Goal: Task Accomplishment & Management: Manage account settings

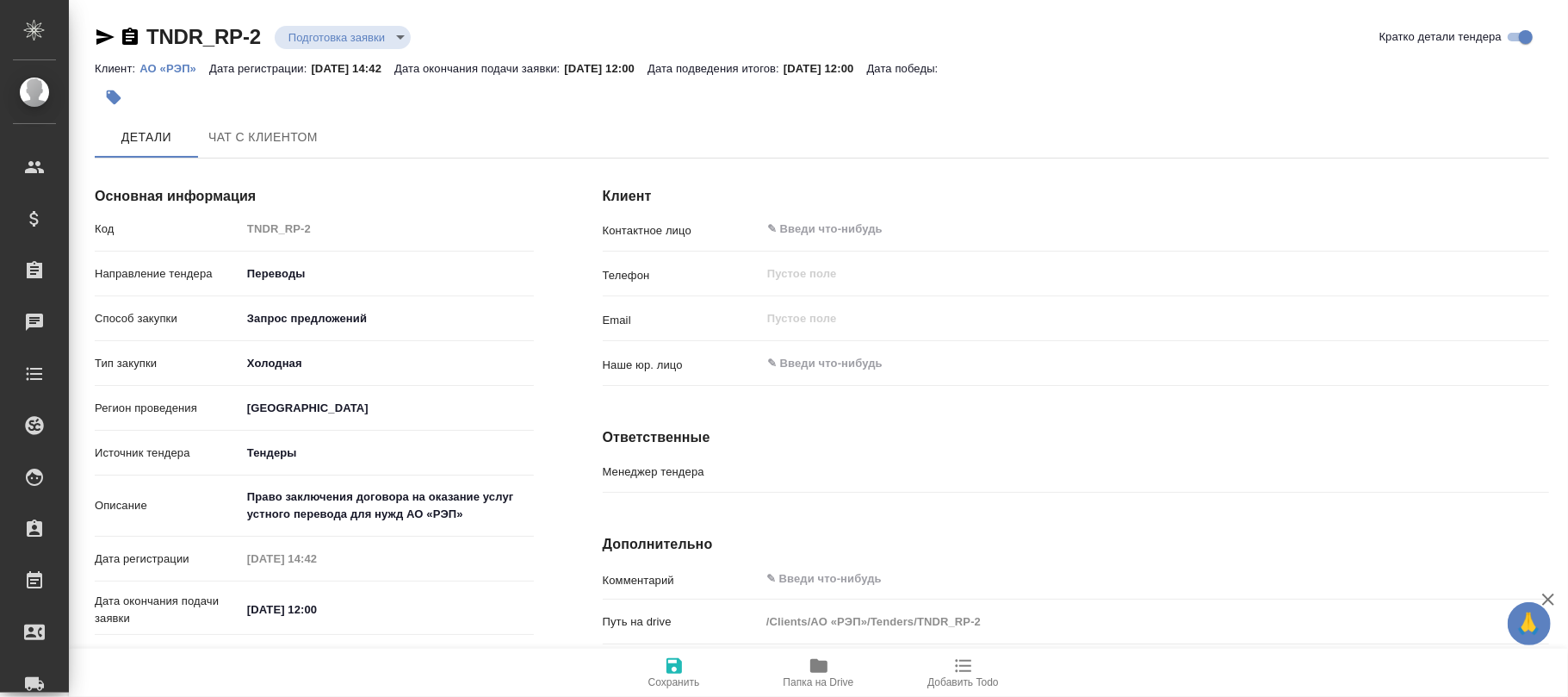
type input "Гудина Александра"
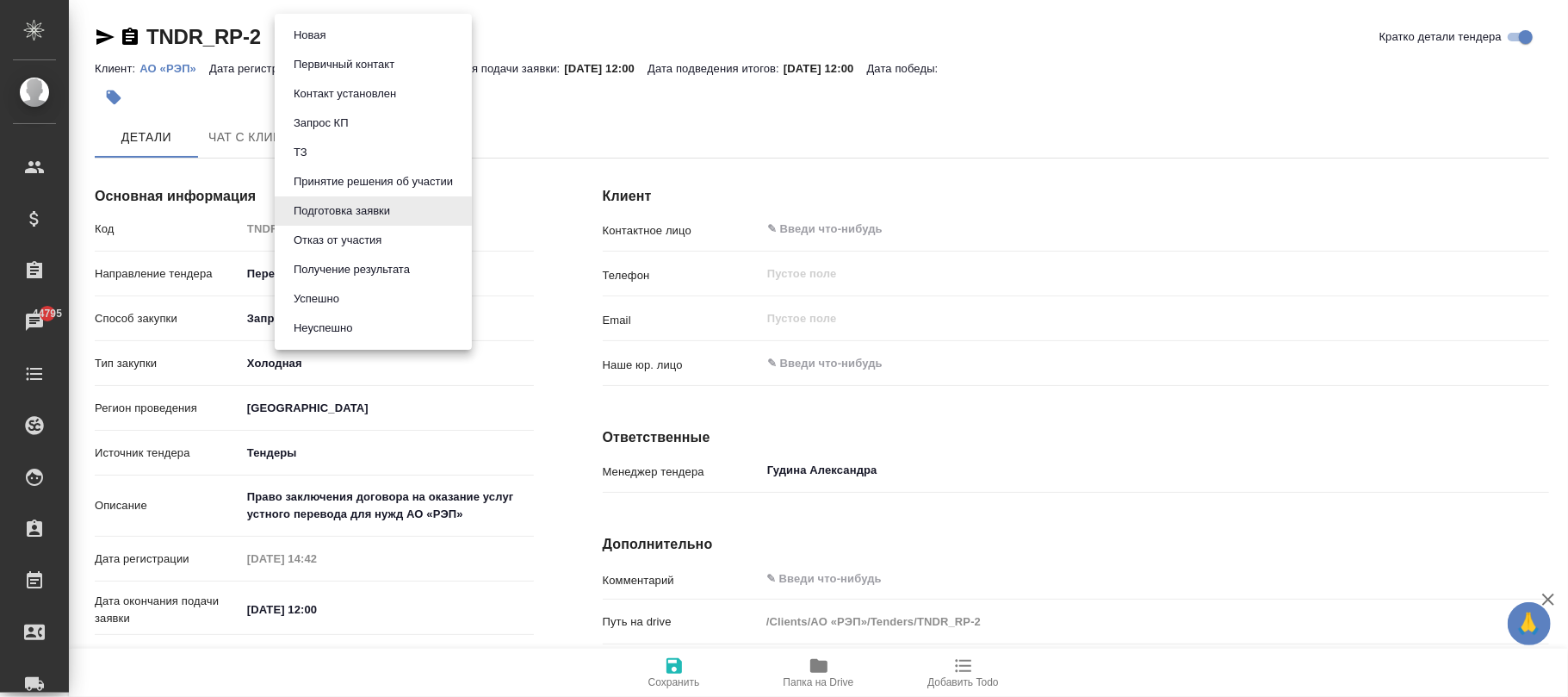
click at [379, 40] on body "🙏 .cls-1 fill:#fff; AWATERA Фокина Наталья n.fokina Клиенты Спецификации Заказы…" at bounding box center [784, 348] width 1568 height 697
click at [375, 235] on button "Отказ от участия" at bounding box center [337, 239] width 98 height 19
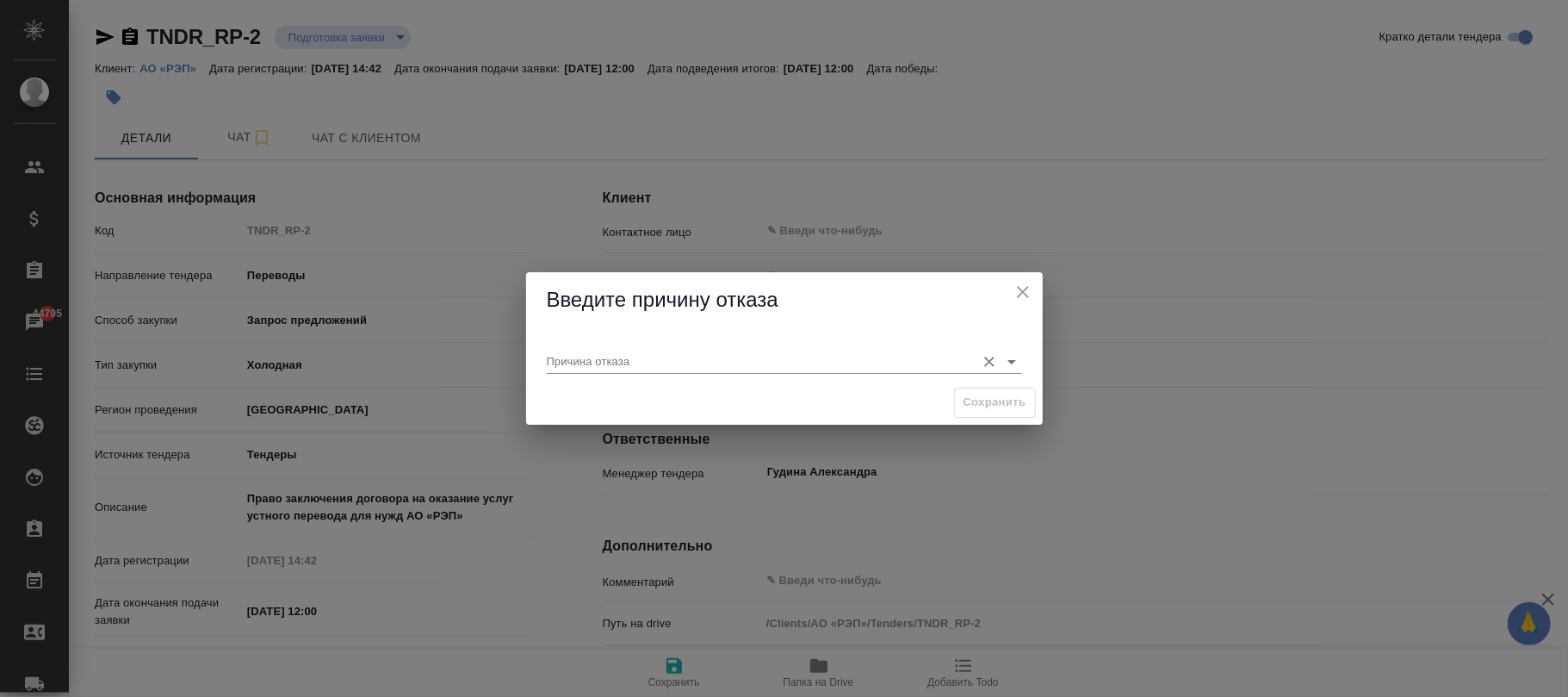
click at [704, 370] on input "Причина отказа" at bounding box center [757, 360] width 420 height 23
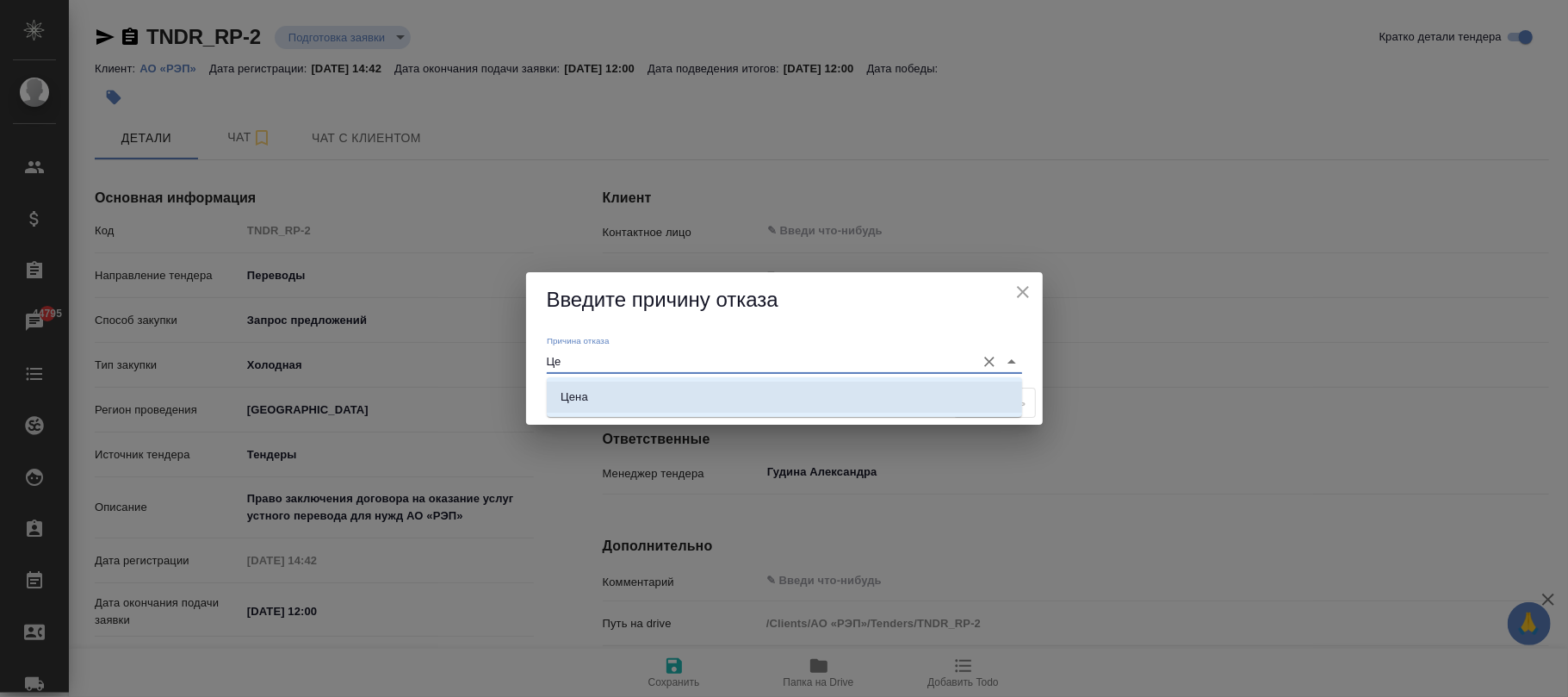
click at [813, 414] on ul "Цена" at bounding box center [784, 411] width 475 height 31
drag, startPoint x: 835, startPoint y: 393, endPoint x: 848, endPoint y: 388, distance: 13.9
click at [835, 391] on li "Цена" at bounding box center [784, 397] width 475 height 31
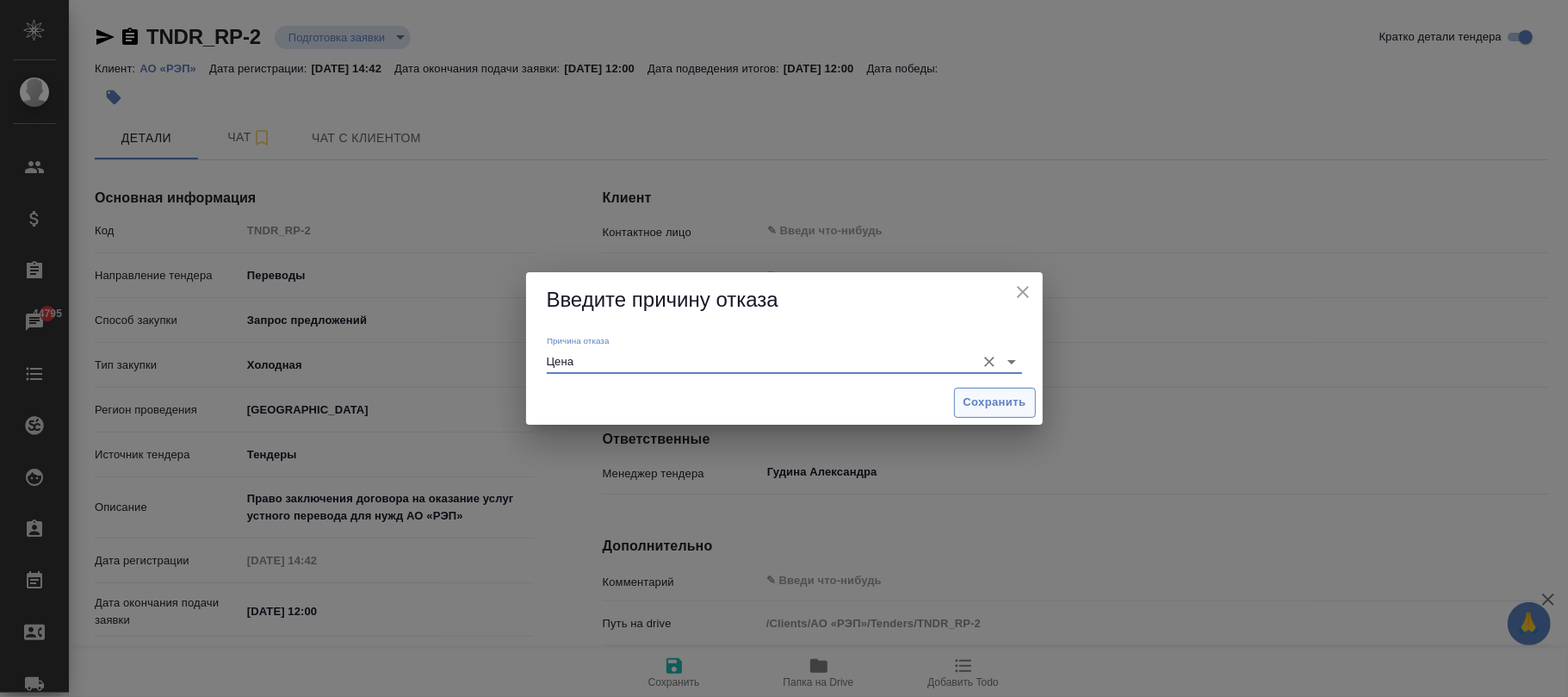
type input "Цена"
click at [990, 408] on span "Сохранить" at bounding box center [994, 403] width 63 height 19
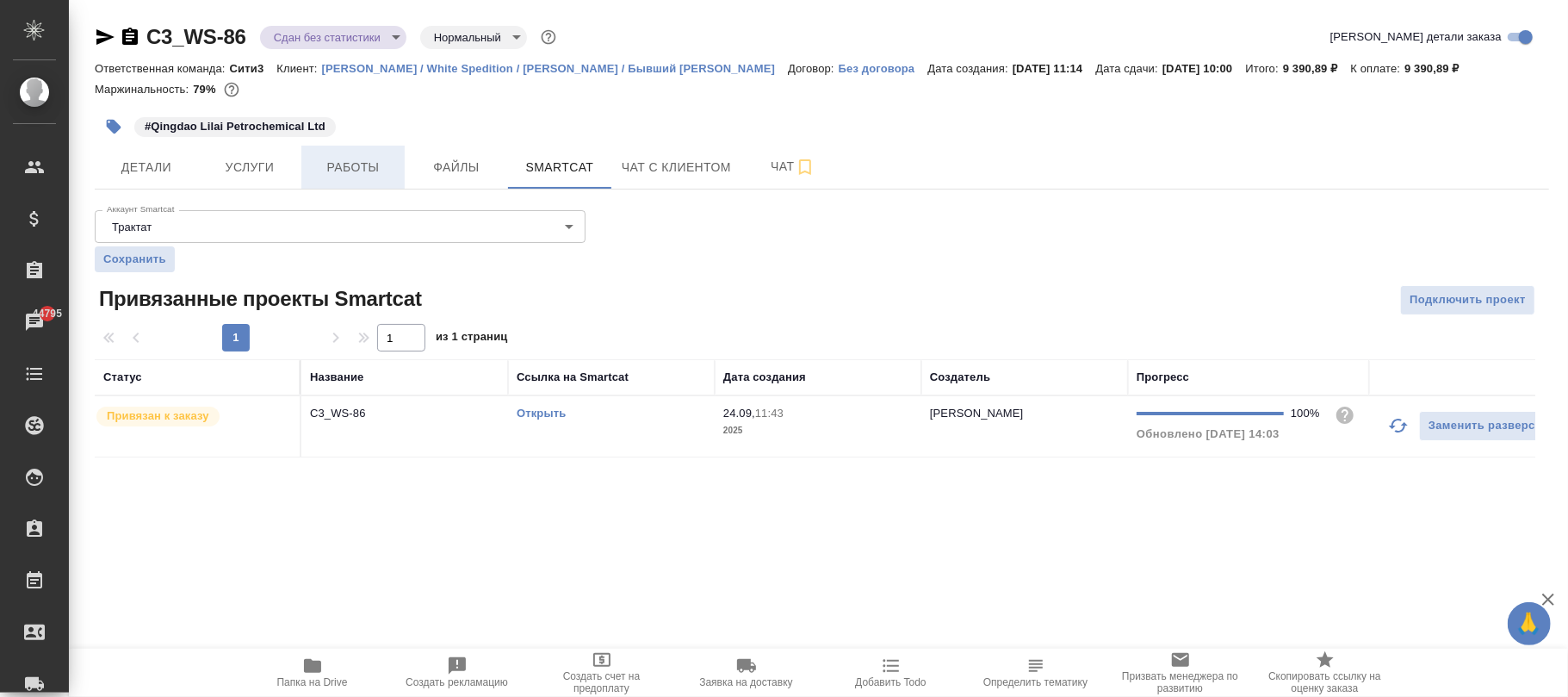
click at [359, 170] on span "Работы" at bounding box center [353, 167] width 83 height 21
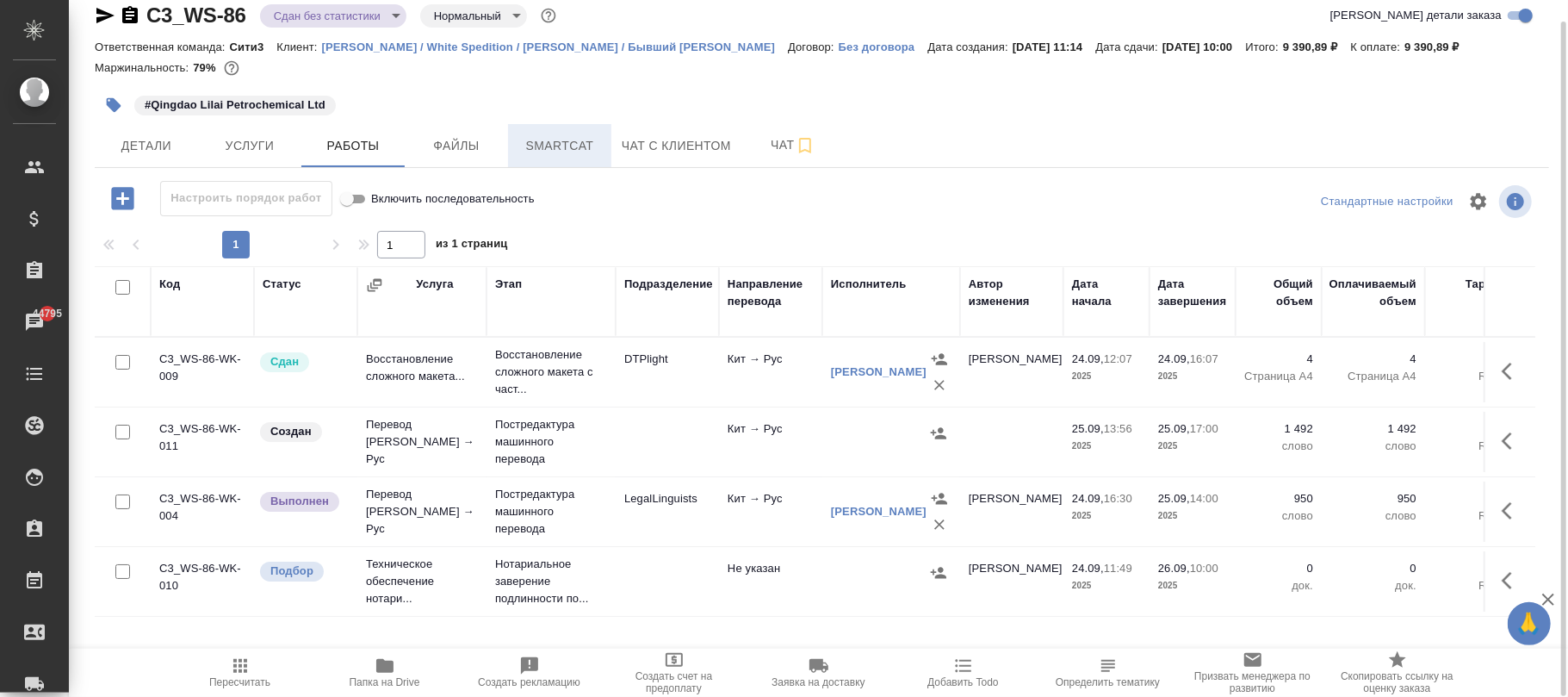
click at [541, 133] on button "Smartcat" at bounding box center [559, 145] width 103 height 43
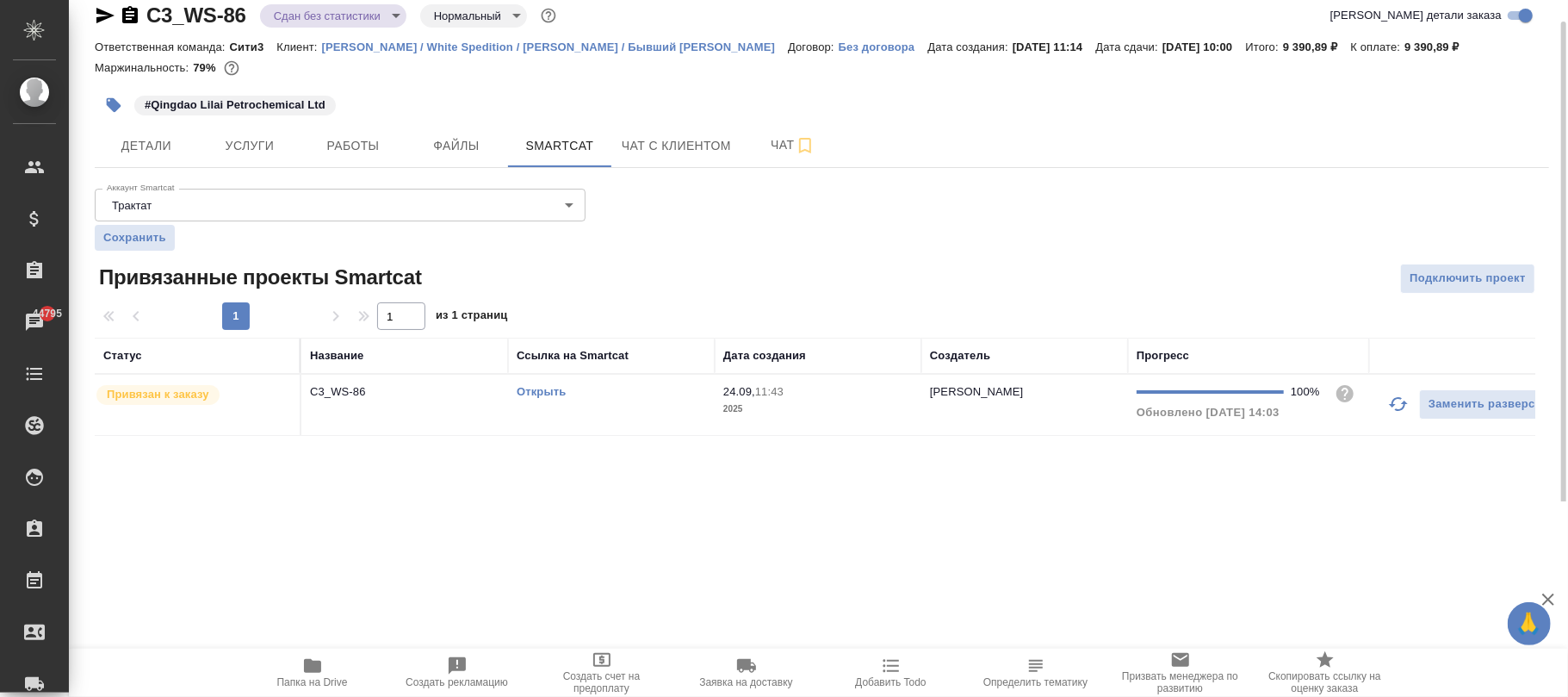
click at [949, 415] on td "Галишева Мария" at bounding box center [1024, 405] width 207 height 60
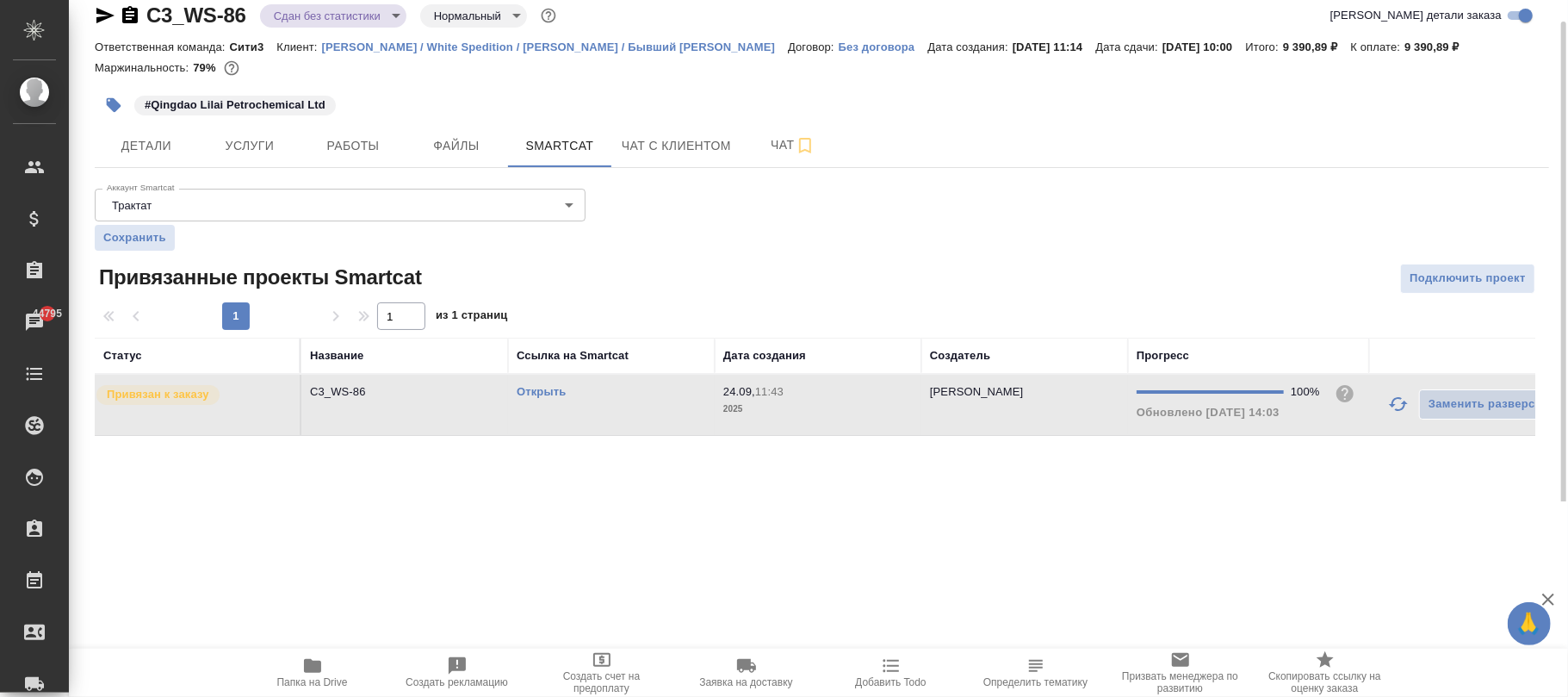
click at [945, 417] on td "Галишева Мария" at bounding box center [1024, 405] width 207 height 60
click at [934, 391] on p "Галишева Мария" at bounding box center [976, 391] width 94 height 13
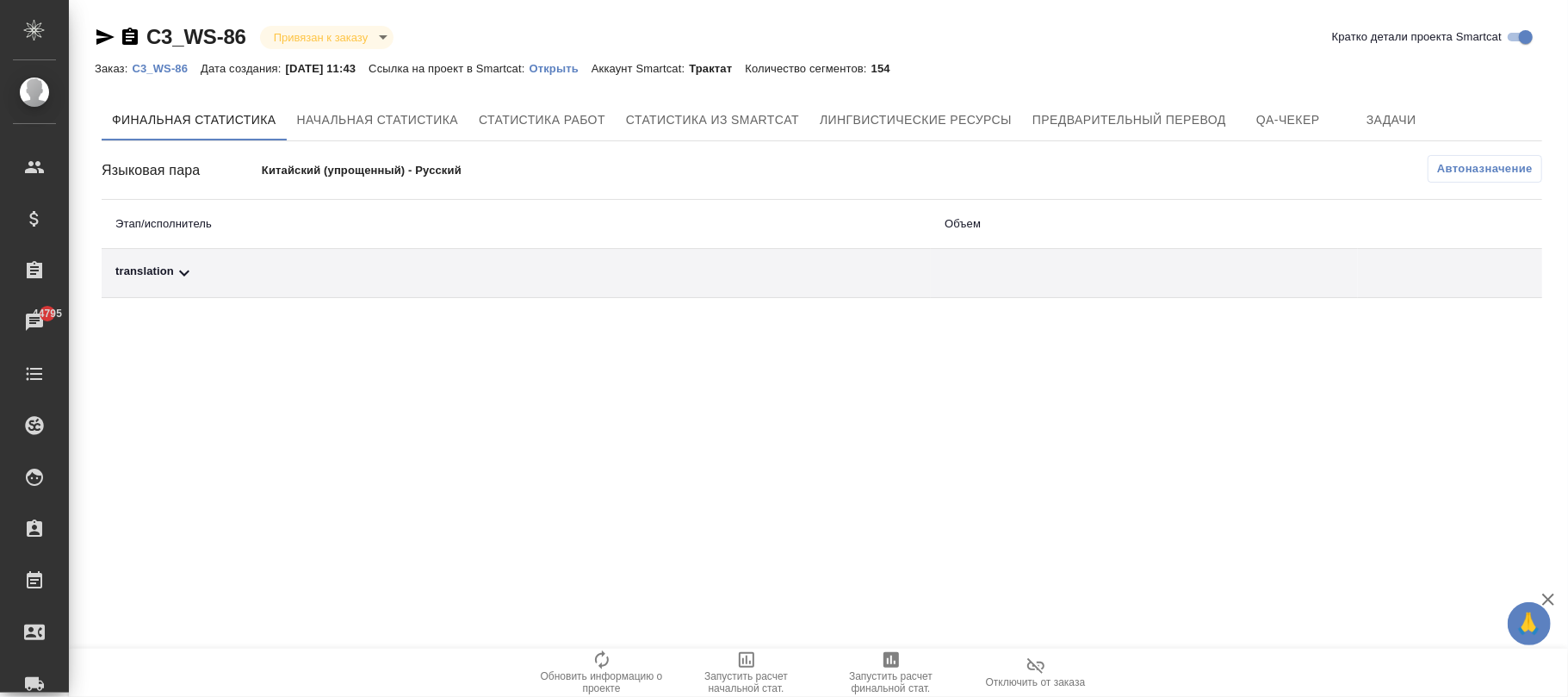
click at [1510, 170] on span "Автоназначение" at bounding box center [1485, 169] width 95 height 18
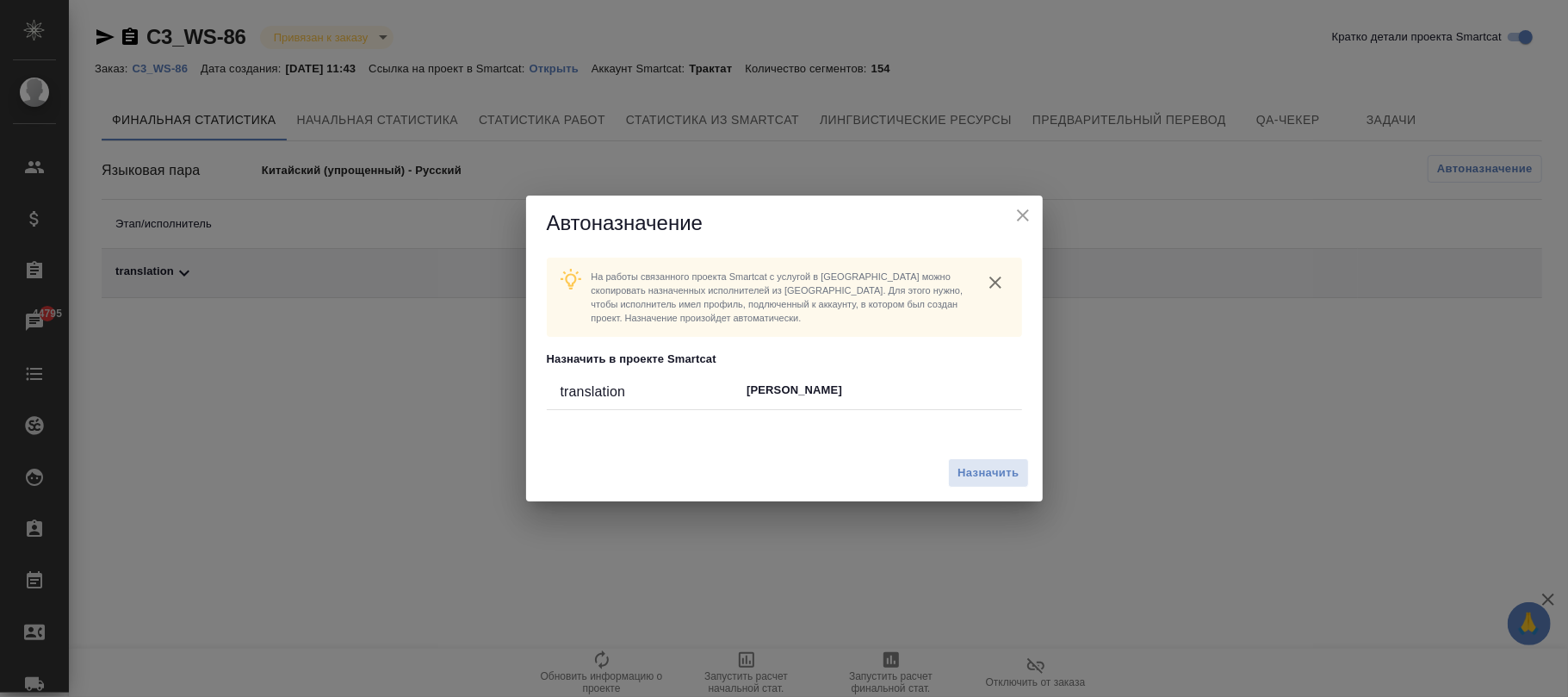
drag, startPoint x: 931, startPoint y: 460, endPoint x: 935, endPoint y: 469, distance: 9.8
click at [934, 463] on div "Назначить" at bounding box center [784, 473] width 516 height 57
click at [978, 473] on span "Назначить" at bounding box center [987, 474] width 61 height 19
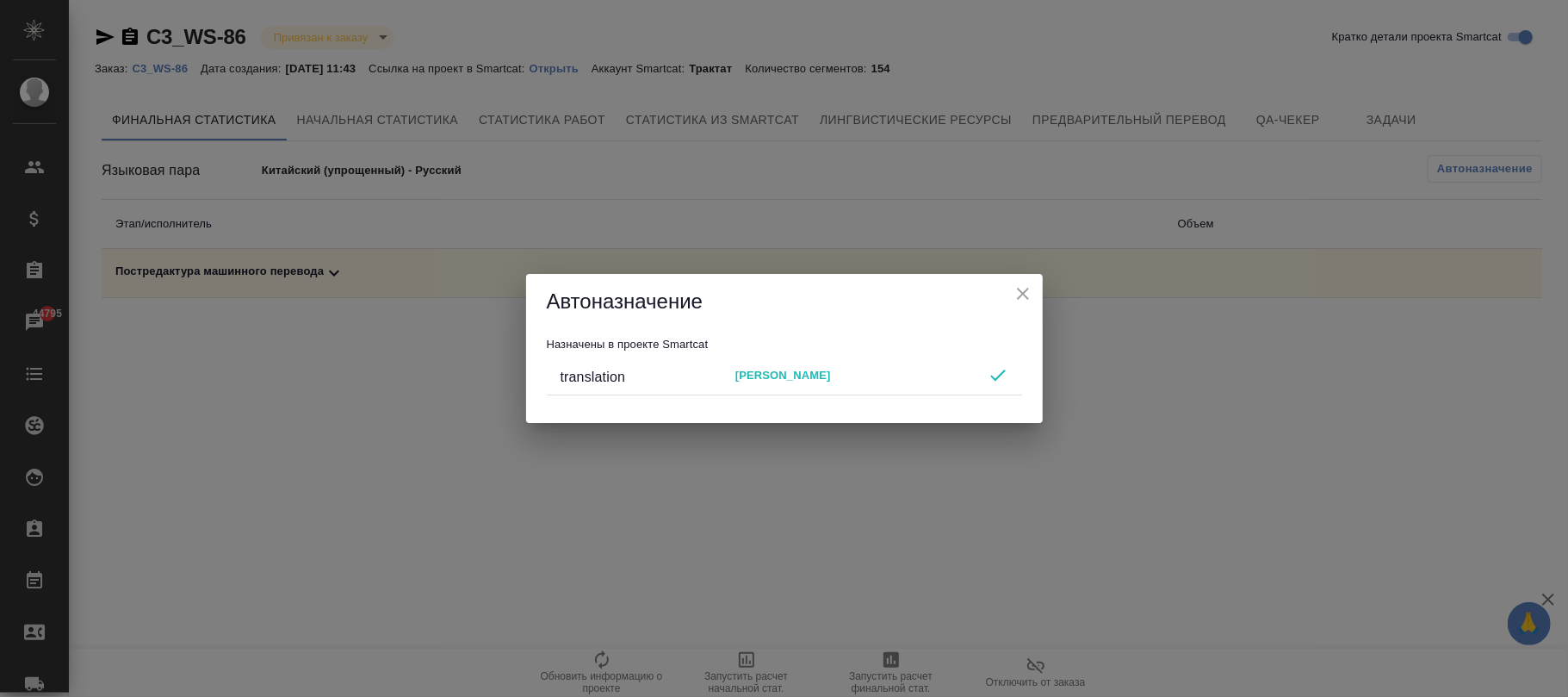
click at [1014, 294] on icon "close" at bounding box center [1022, 293] width 20 height 20
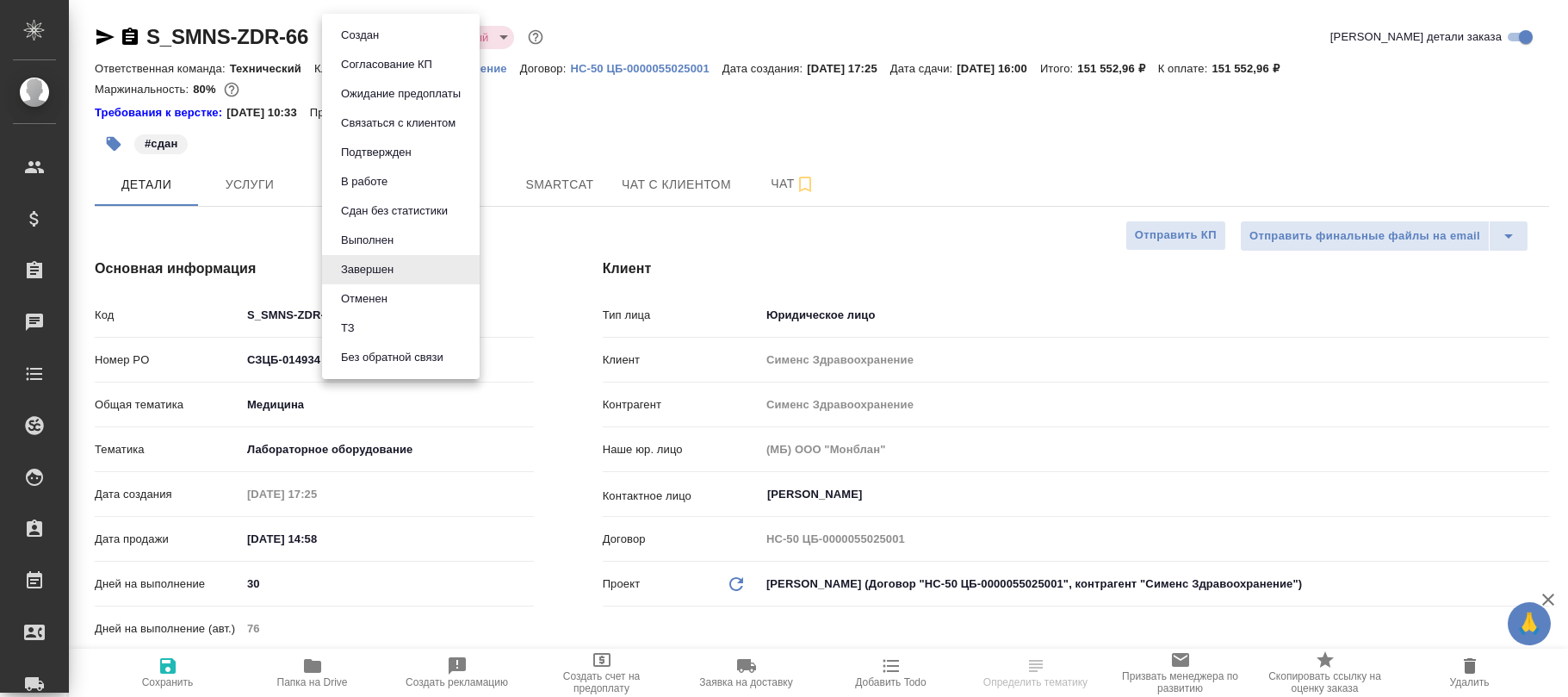
select select "RU"
click at [373, 238] on button "Выполнен" at bounding box center [366, 239] width 63 height 19
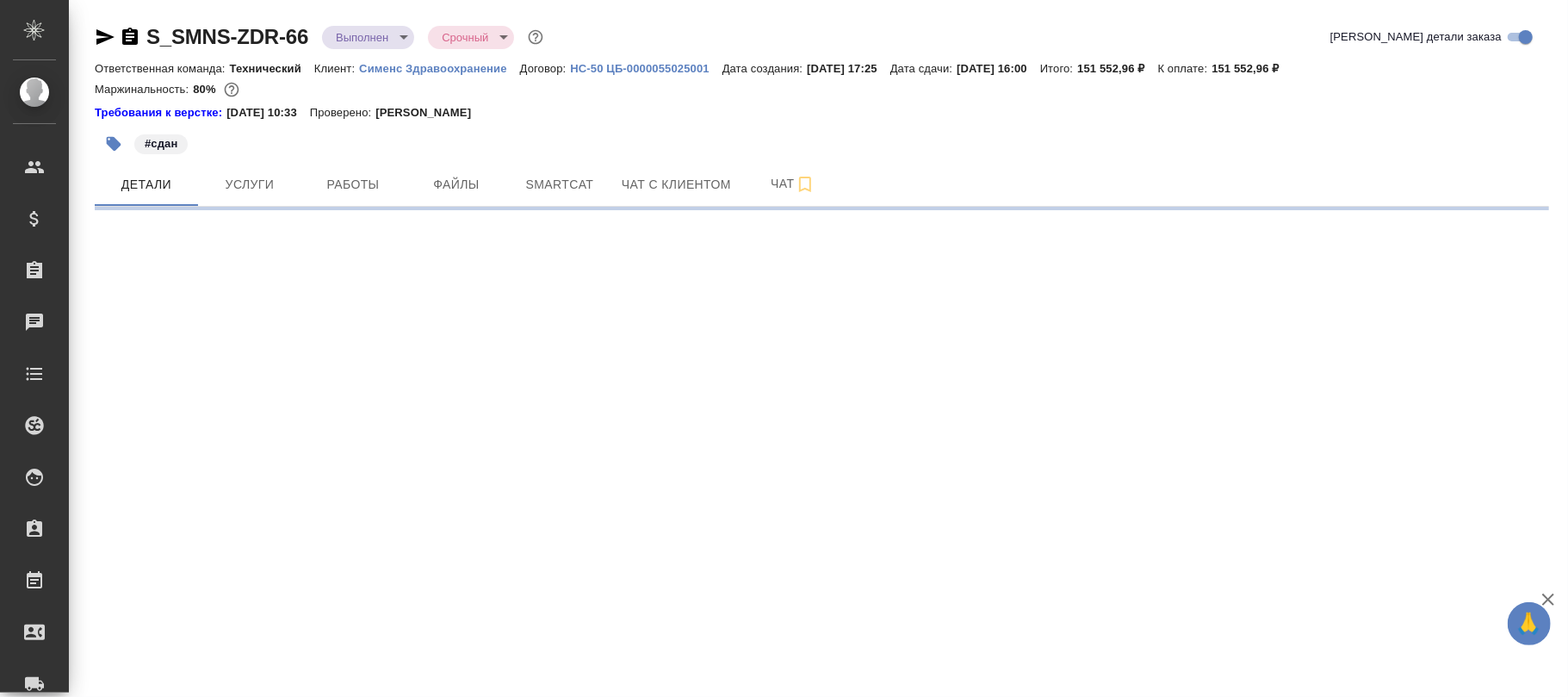
select select "RU"
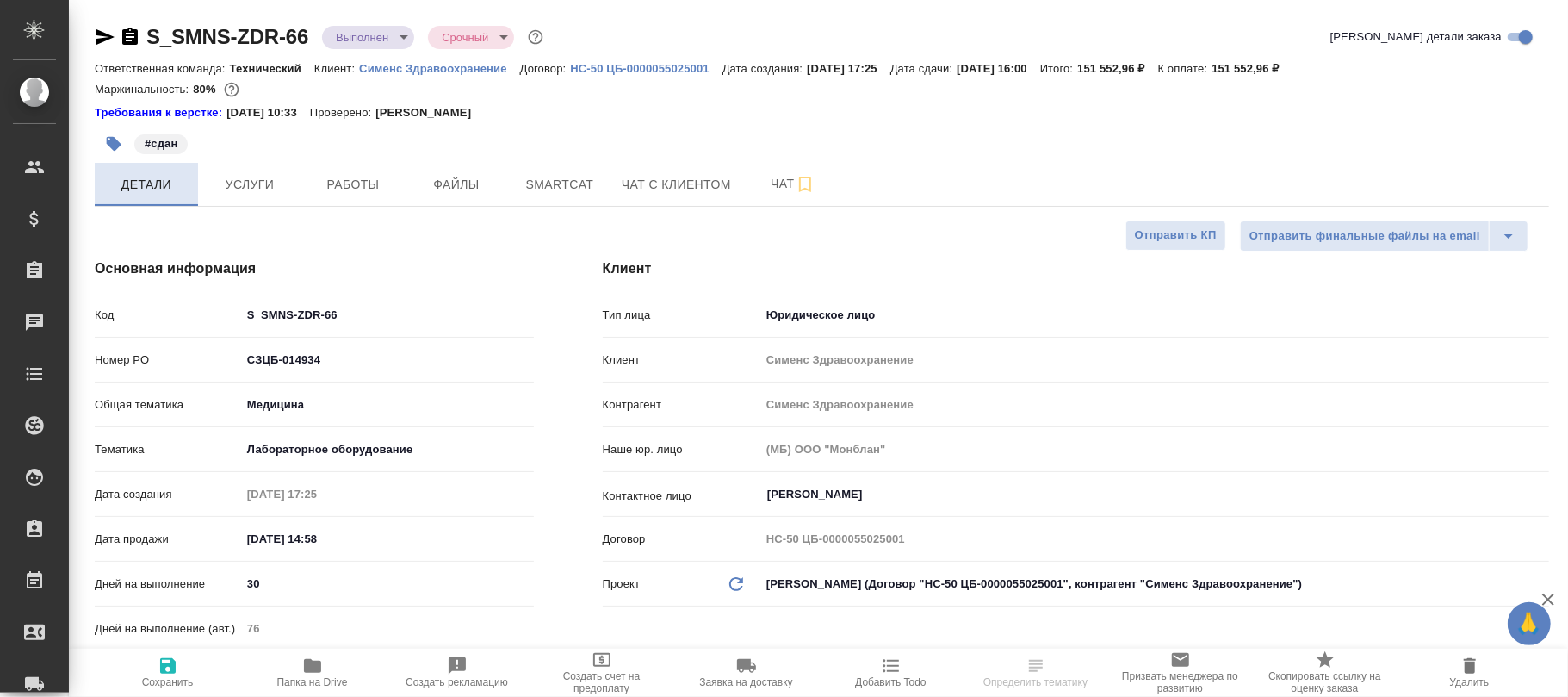
type textarea "x"
click at [163, 677] on span "Сохранить" at bounding box center [168, 683] width 52 height 12
type textarea "x"
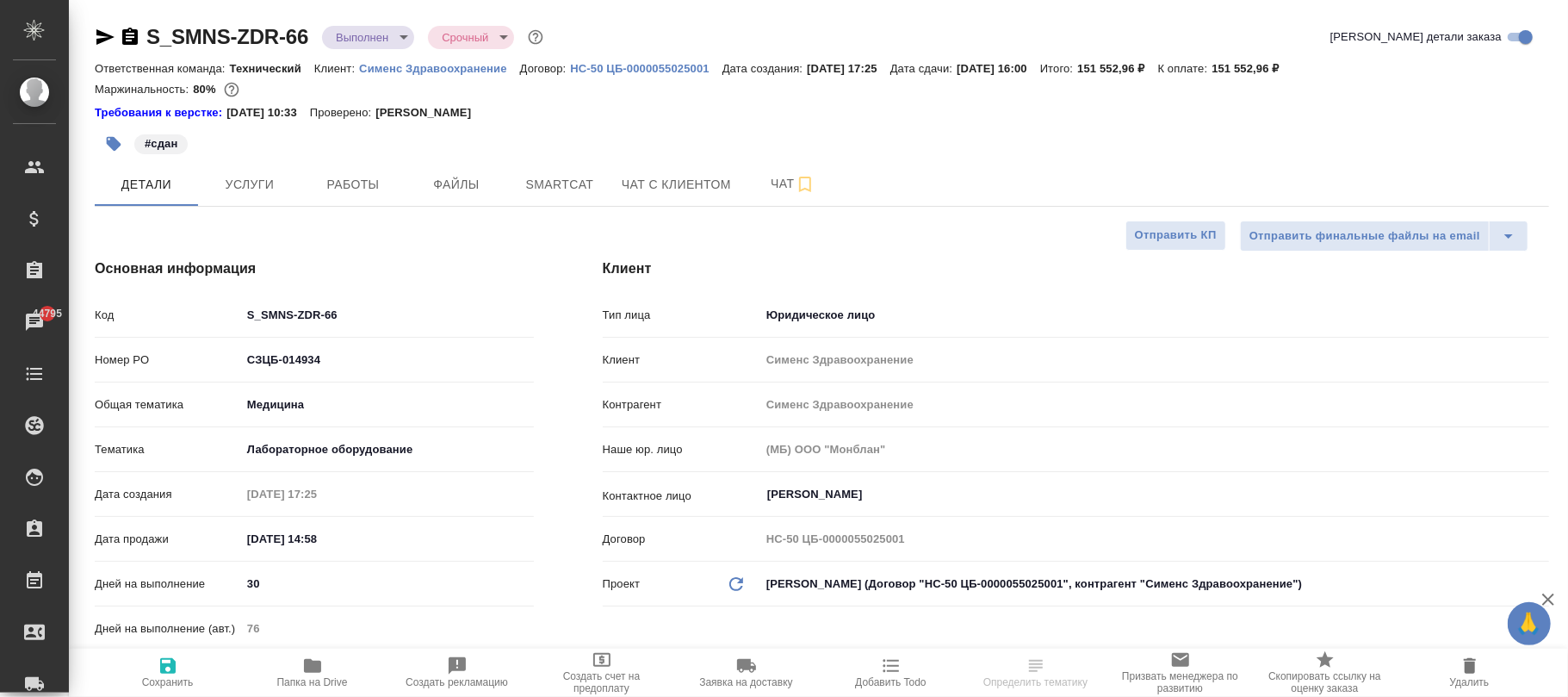
type textarea "x"
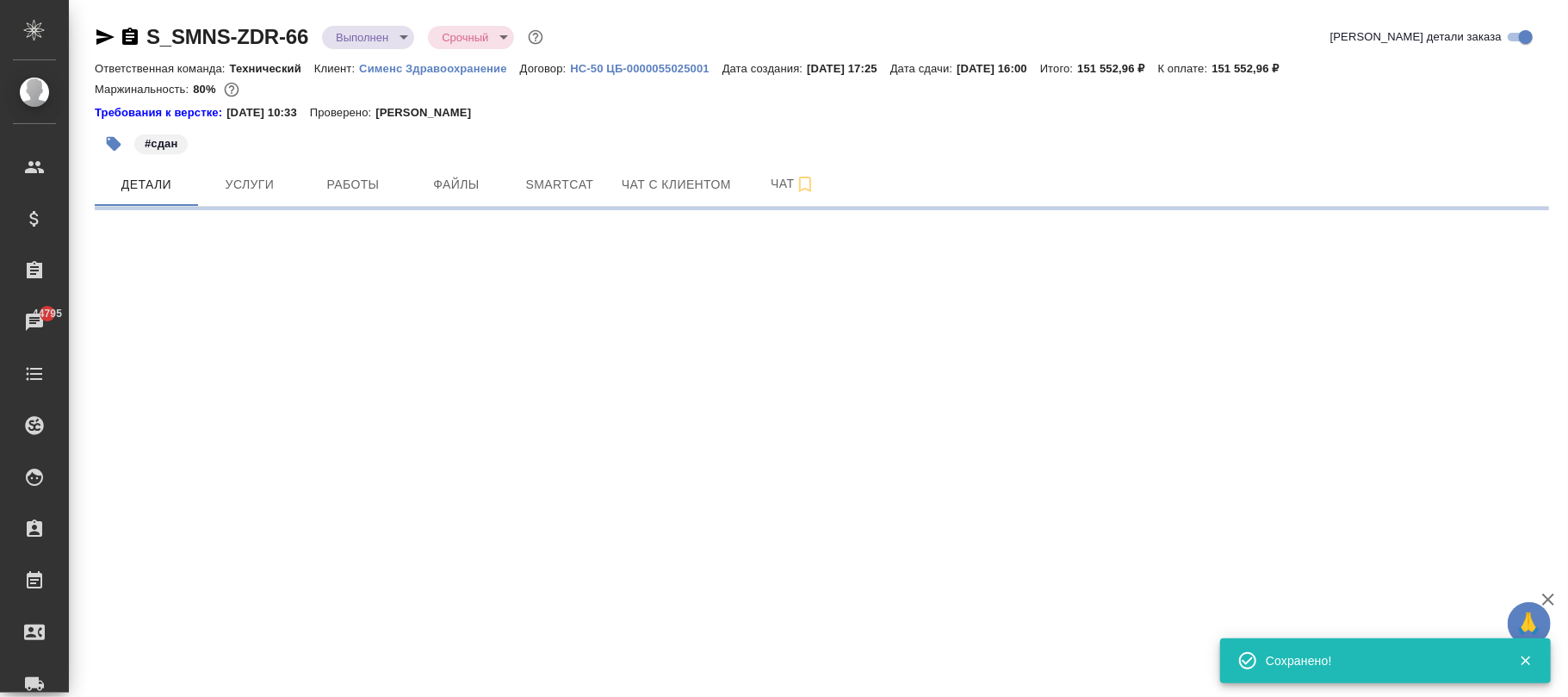
select select "RU"
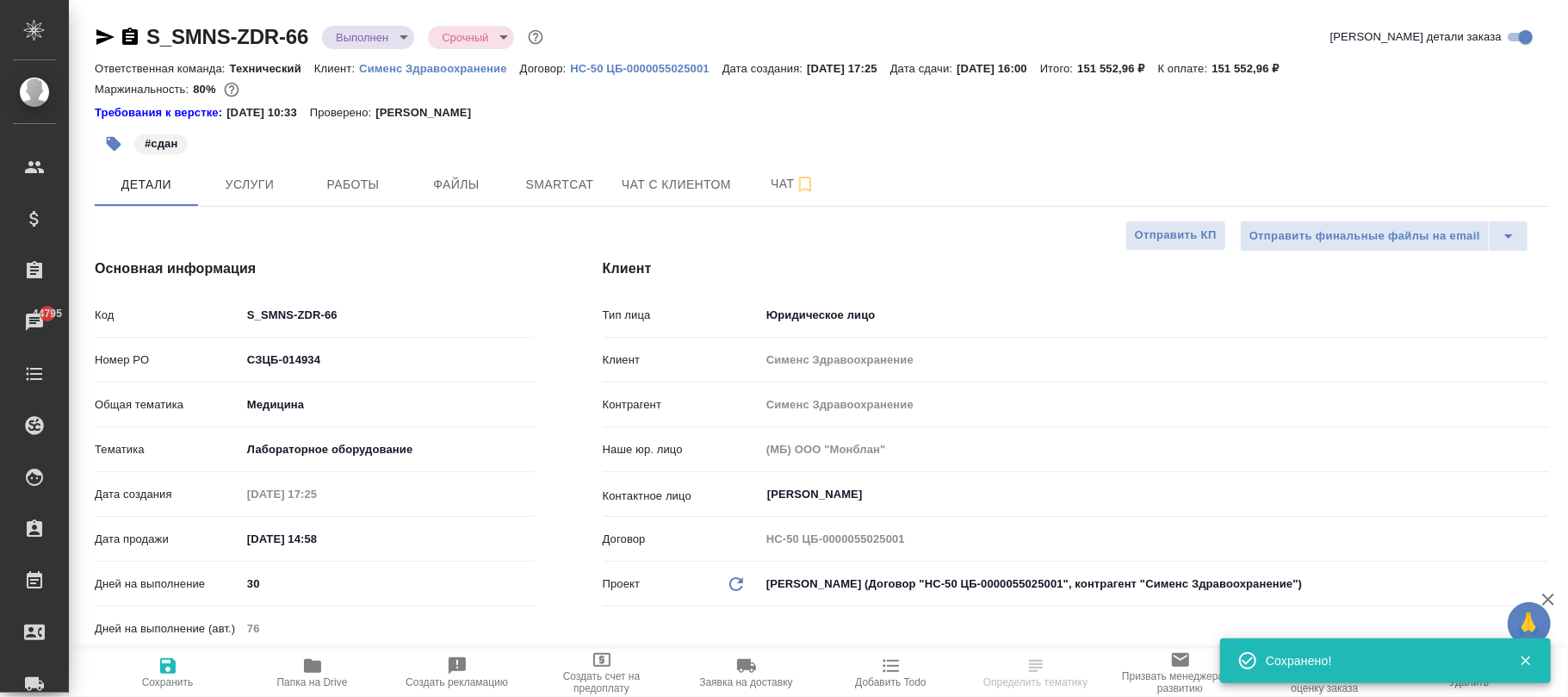
type textarea "x"
select select "RU"
type textarea "x"
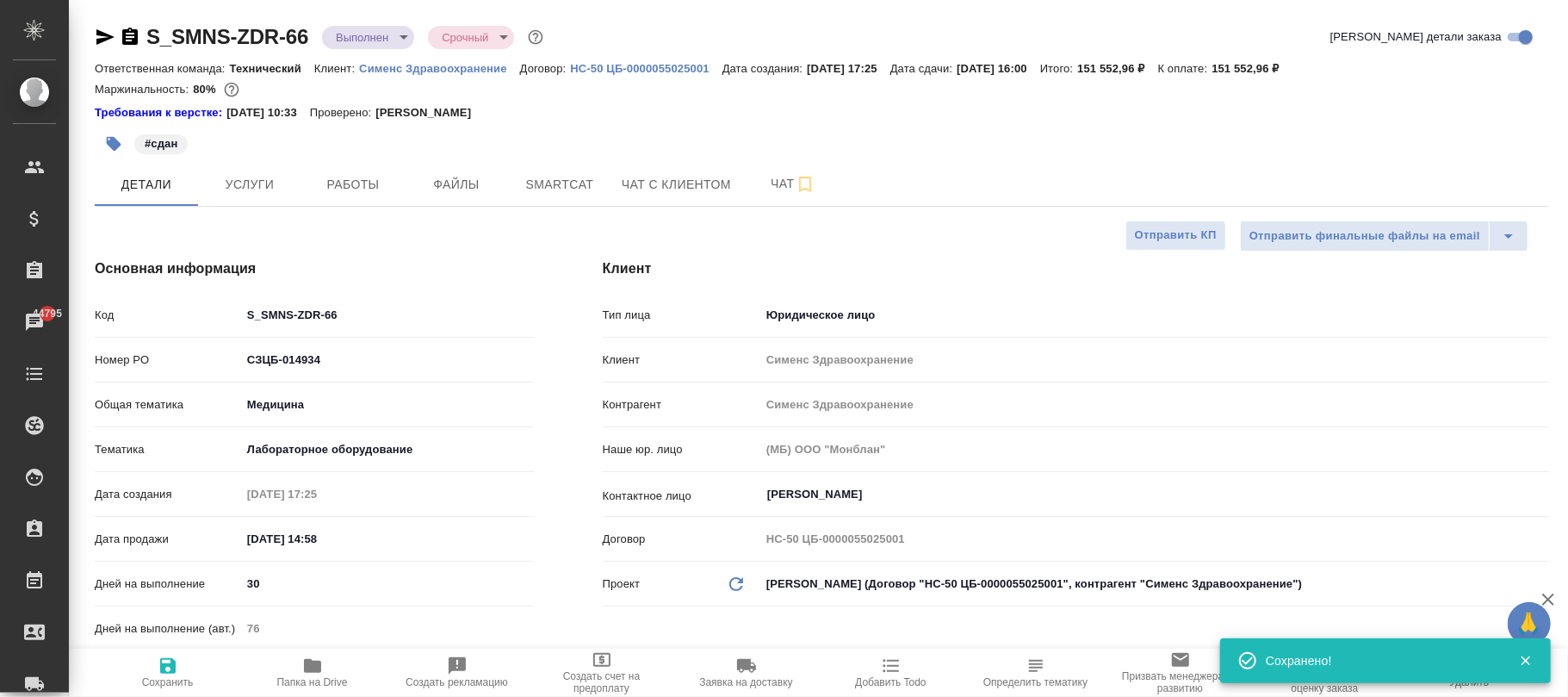
type textarea "x"
